Goal: Find specific page/section: Find specific page/section

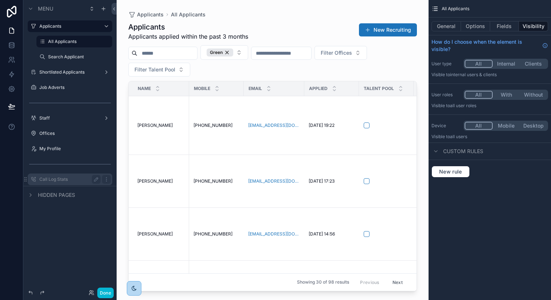
click at [51, 180] on label "Call Log Stats" at bounding box center [68, 179] width 58 height 6
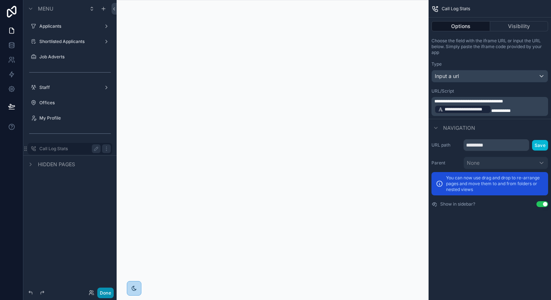
click at [109, 292] on button "Done" at bounding box center [105, 293] width 16 height 11
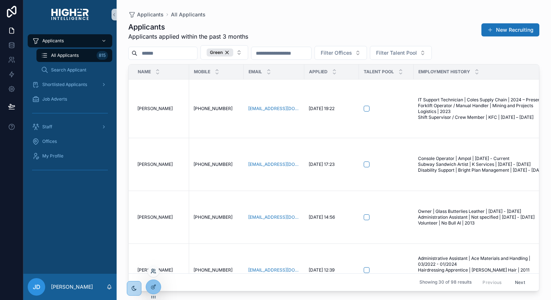
click at [154, 269] on icon at bounding box center [154, 271] width 6 height 6
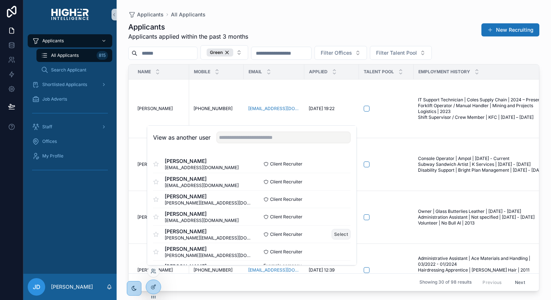
click at [345, 234] on button "Select" at bounding box center [341, 234] width 19 height 11
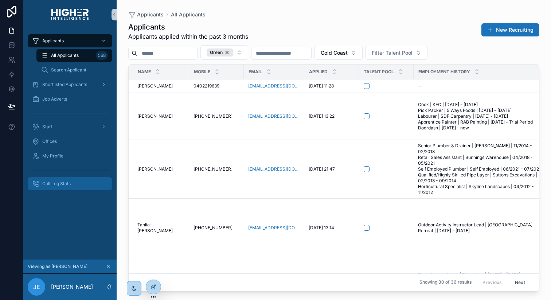
click at [50, 186] on span "Call Log Stats" at bounding box center [56, 184] width 28 height 6
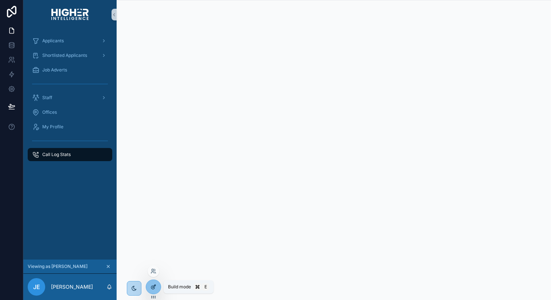
click at [156, 285] on icon at bounding box center [154, 287] width 6 height 6
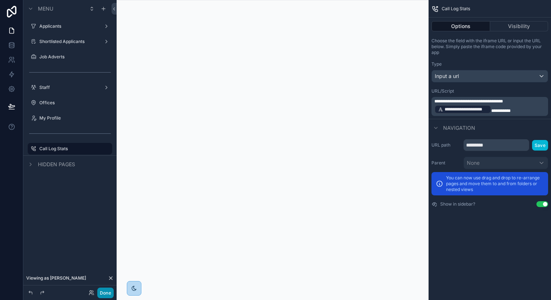
click at [106, 294] on button "Done" at bounding box center [105, 293] width 16 height 11
